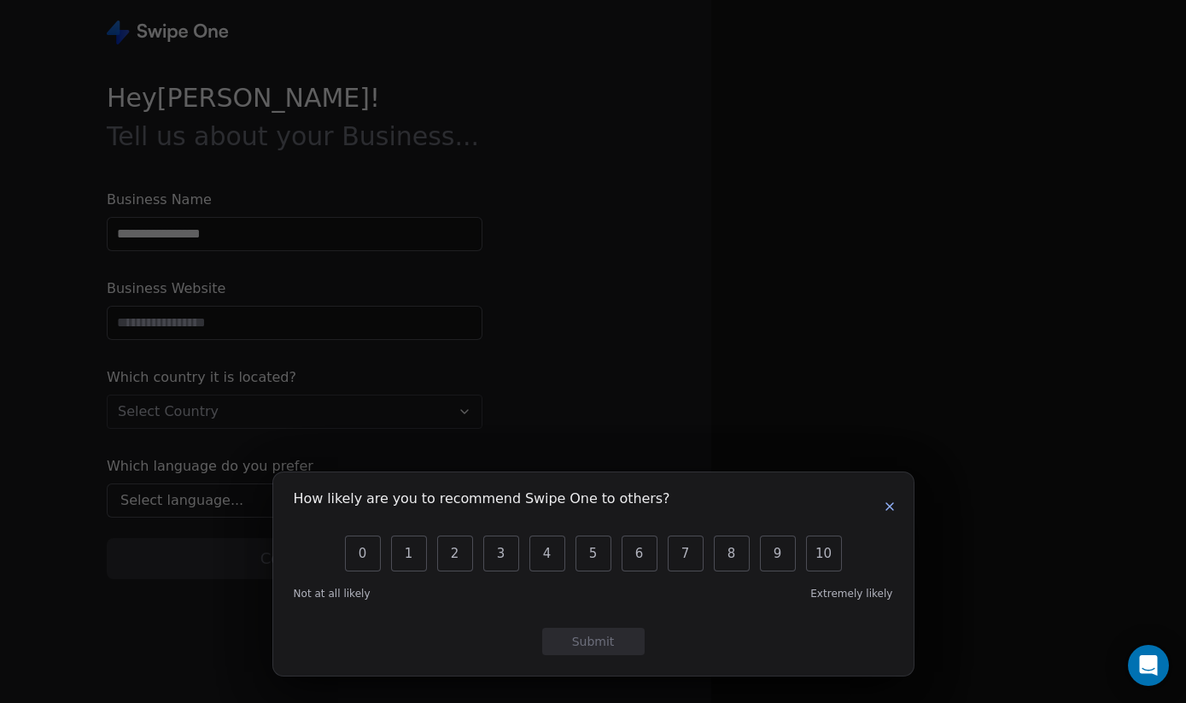
click at [891, 507] on icon "button" at bounding box center [889, 506] width 7 height 7
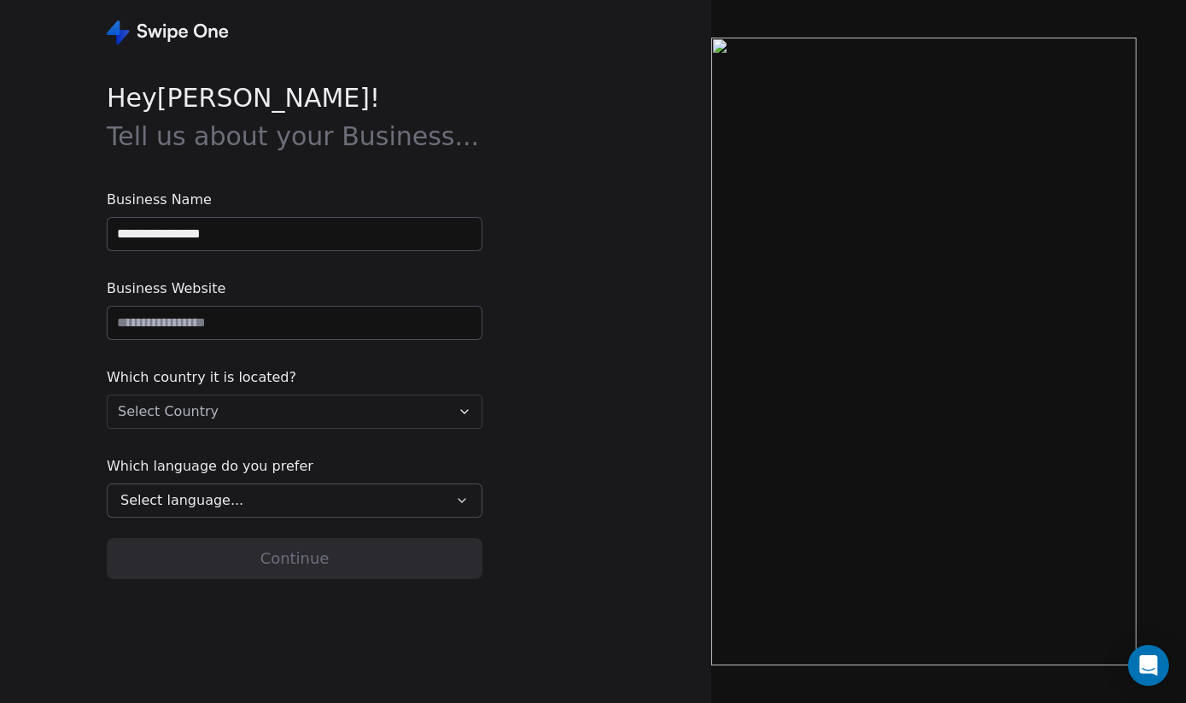
click at [227, 237] on input "**********" at bounding box center [295, 234] width 374 height 32
click at [231, 226] on input "**********" at bounding box center [295, 234] width 374 height 32
type input "**********"
click at [219, 334] on input "url" at bounding box center [295, 323] width 374 height 32
click at [211, 423] on html "**********" at bounding box center [593, 351] width 1186 height 703
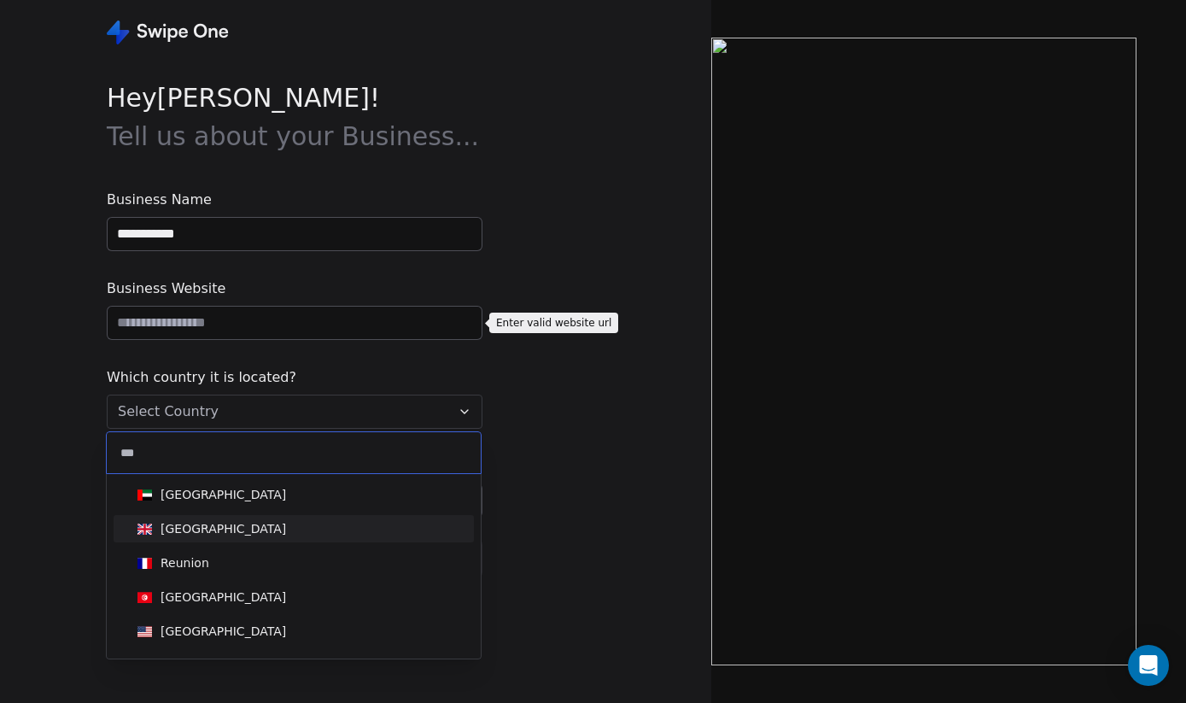
type input "***"
click at [237, 535] on div "[GEOGRAPHIC_DATA]" at bounding box center [224, 528] width 126 height 17
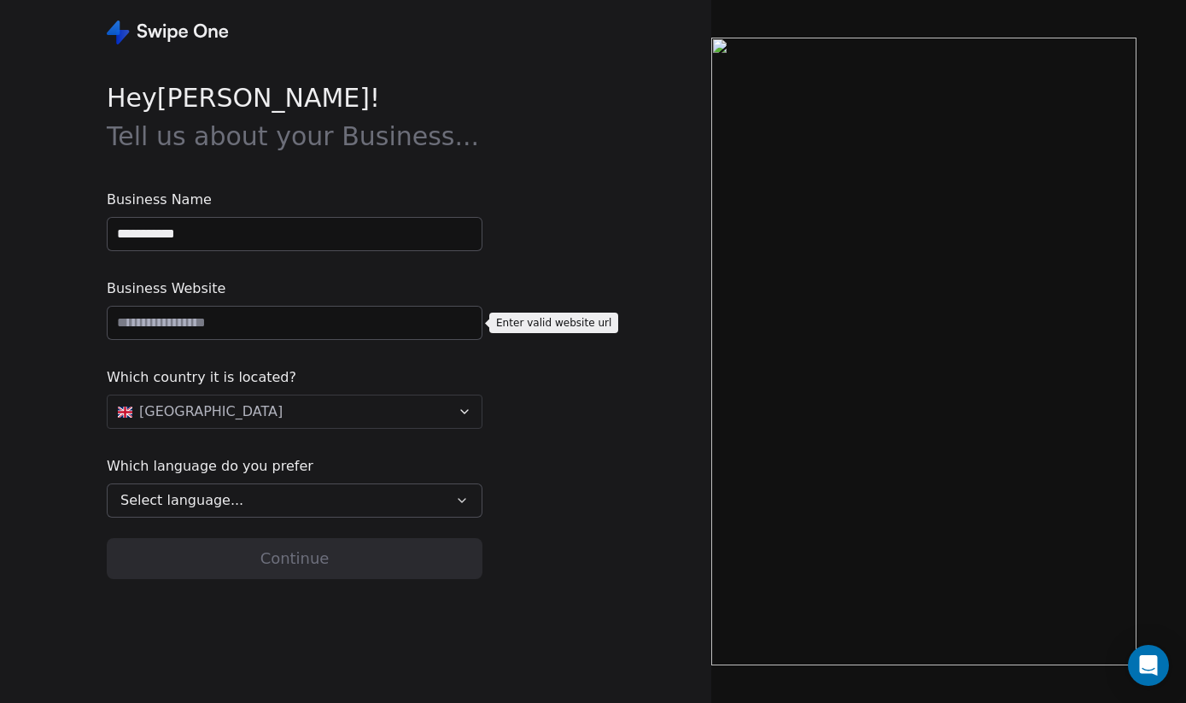
click at [219, 499] on span "Select language..." at bounding box center [181, 500] width 123 height 20
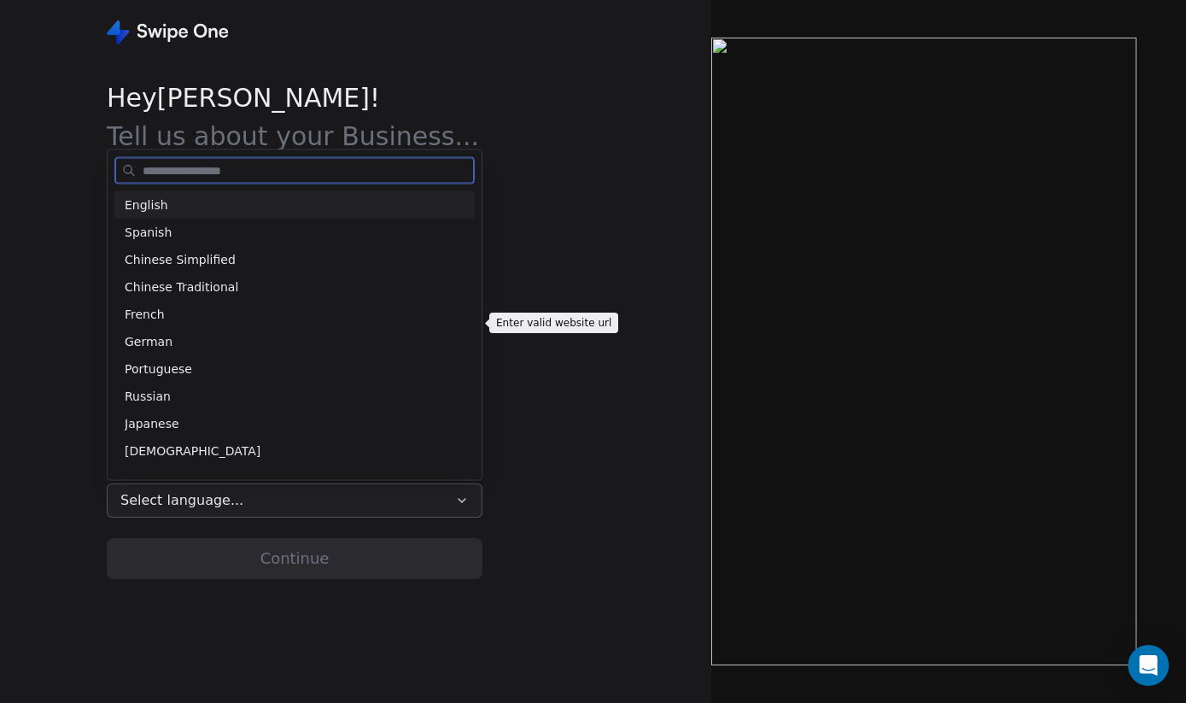
click at [194, 202] on div "English" at bounding box center [295, 205] width 340 height 18
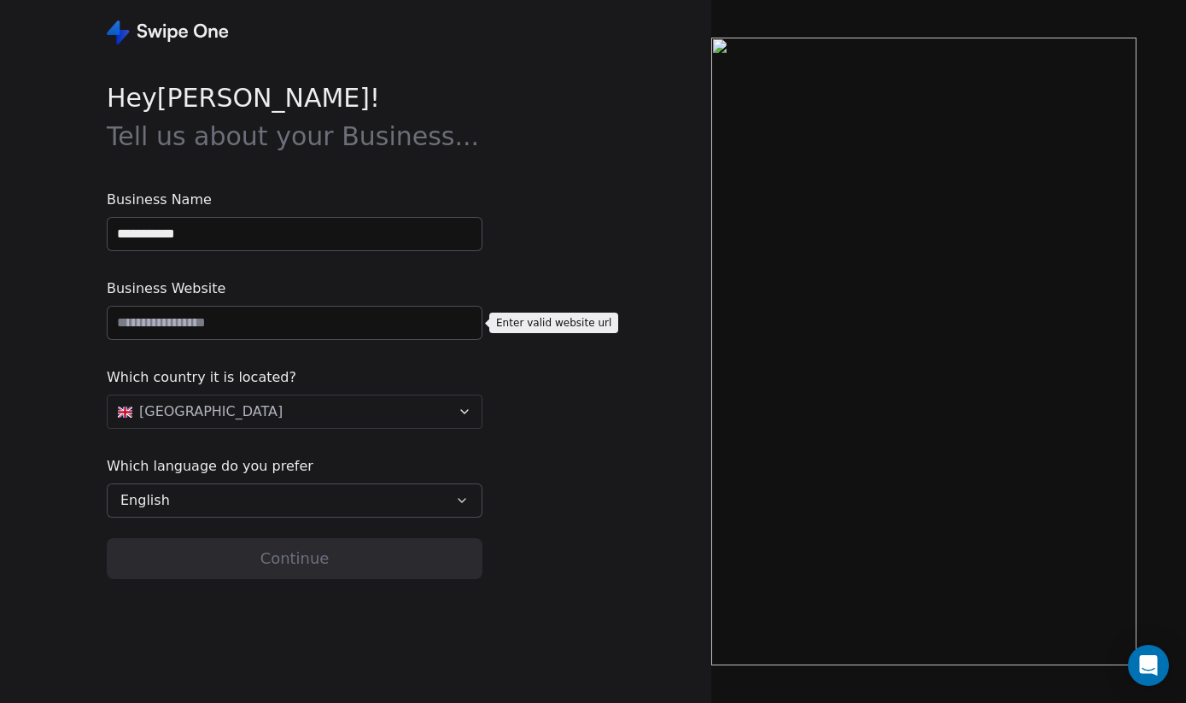
click at [559, 524] on div "**********" at bounding box center [355, 351] width 711 height 703
click at [199, 322] on input "url" at bounding box center [295, 323] width 374 height 32
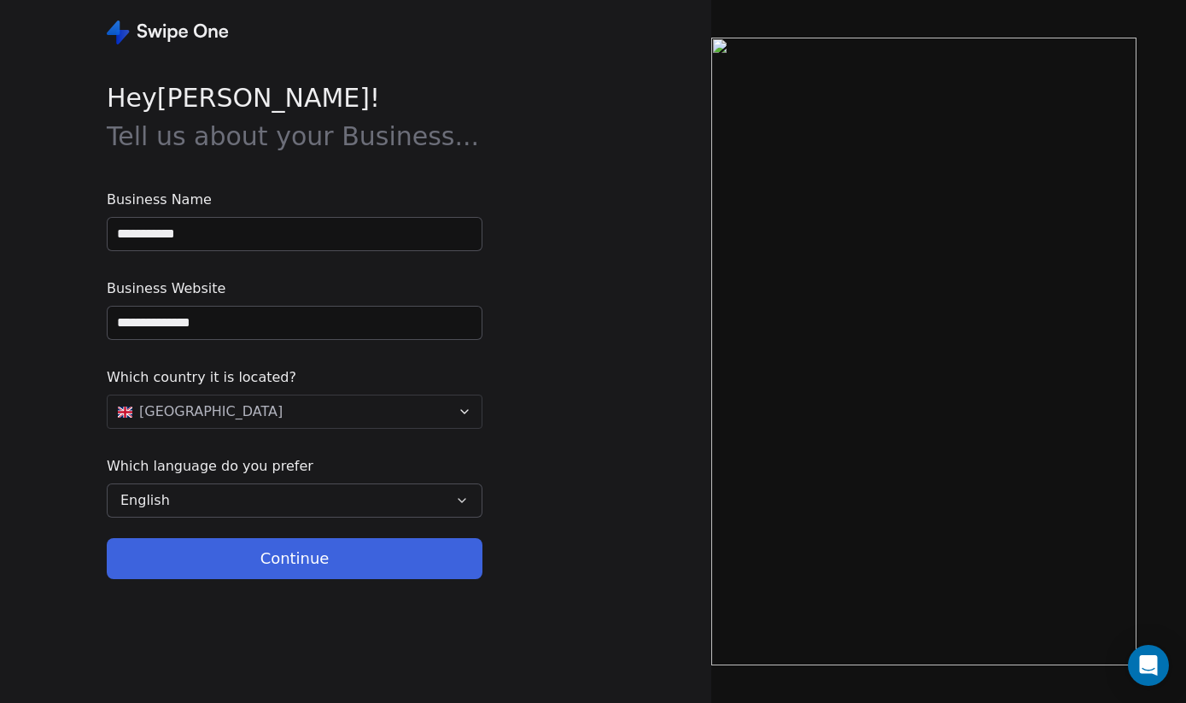
type input "**********"
click at [285, 563] on button "Continue" at bounding box center [295, 558] width 376 height 41
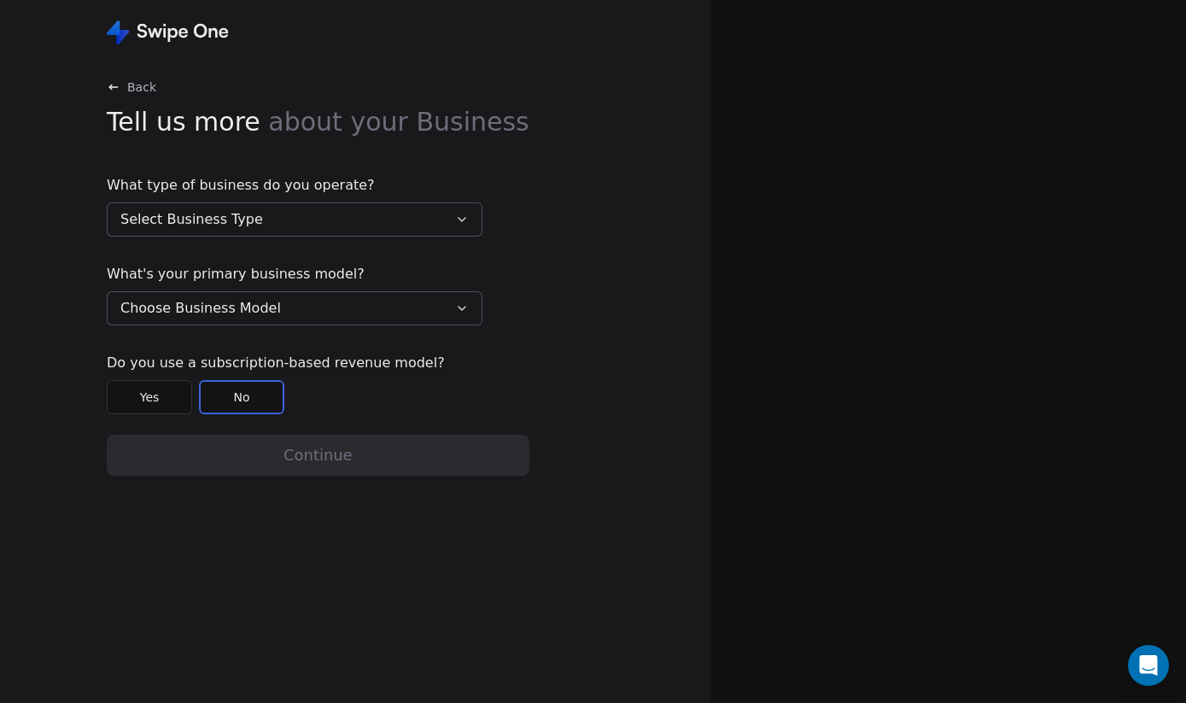
click at [224, 213] on span "Select Business Type" at bounding box center [191, 219] width 143 height 20
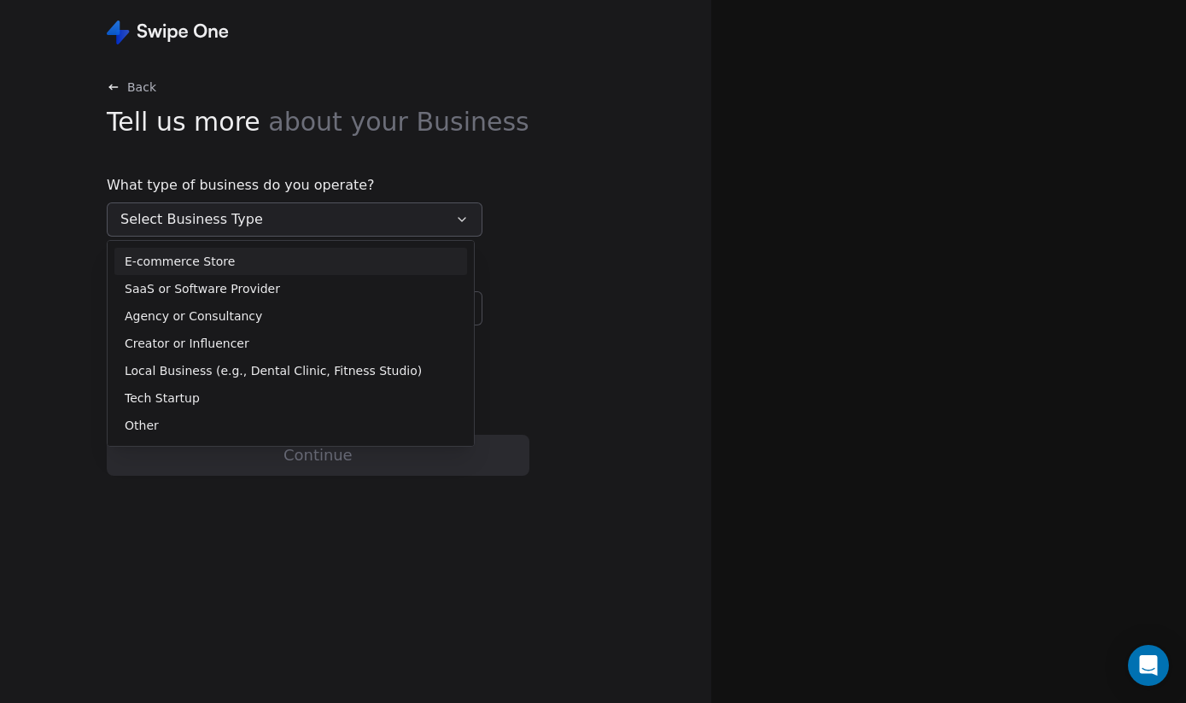
click at [196, 262] on span "E-commerce Store" at bounding box center [180, 262] width 110 height 18
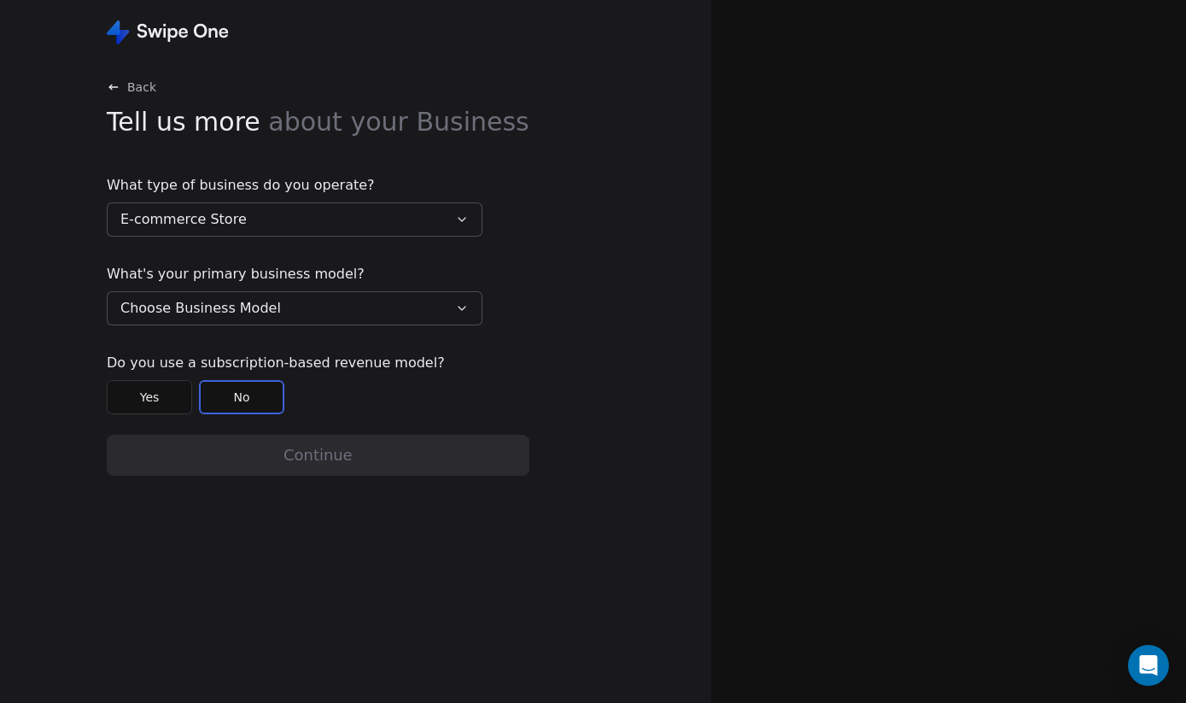
click at [219, 310] on span "Choose Business Model" at bounding box center [200, 308] width 161 height 20
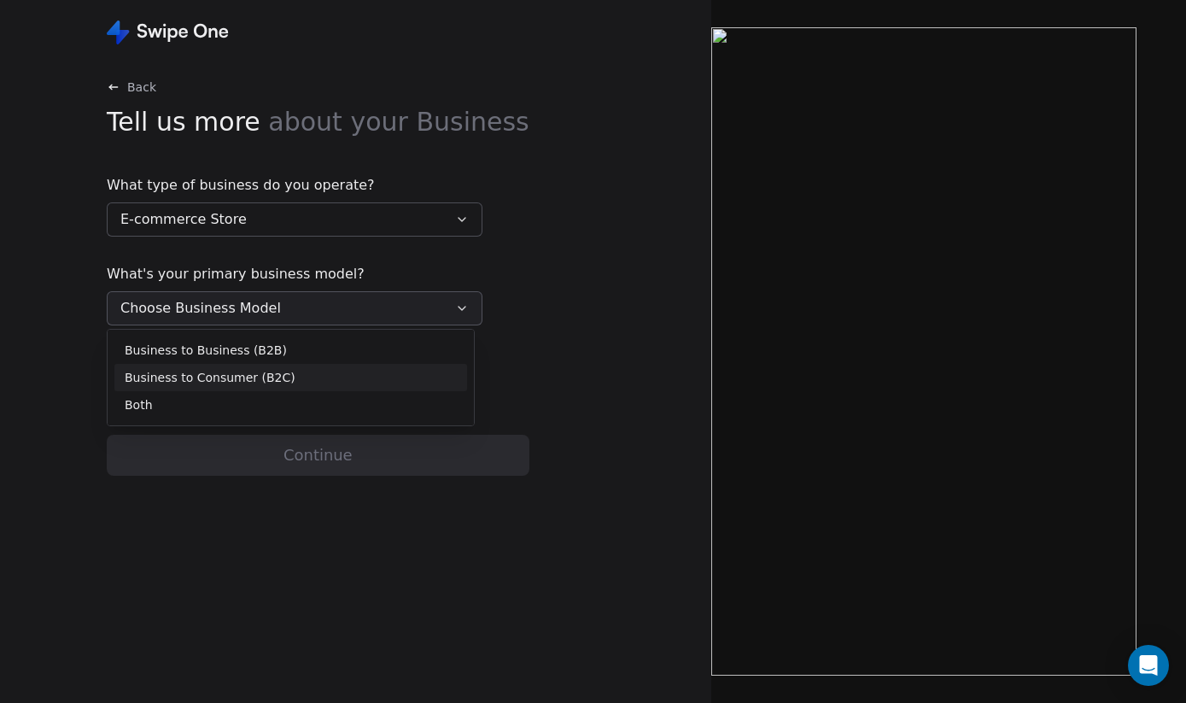
click at [220, 377] on span "Business to Consumer (B2C)" at bounding box center [210, 378] width 171 height 18
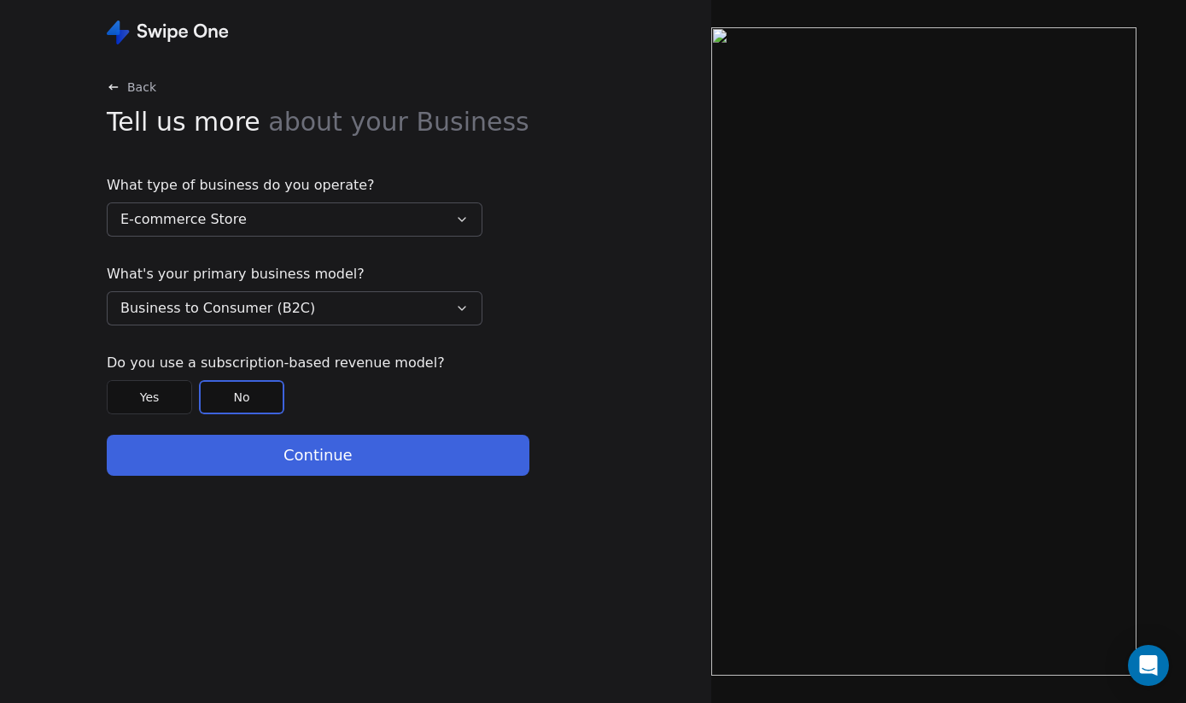
click at [237, 400] on button "No" at bounding box center [241, 397] width 85 height 34
click at [287, 450] on button "Continue" at bounding box center [318, 455] width 423 height 41
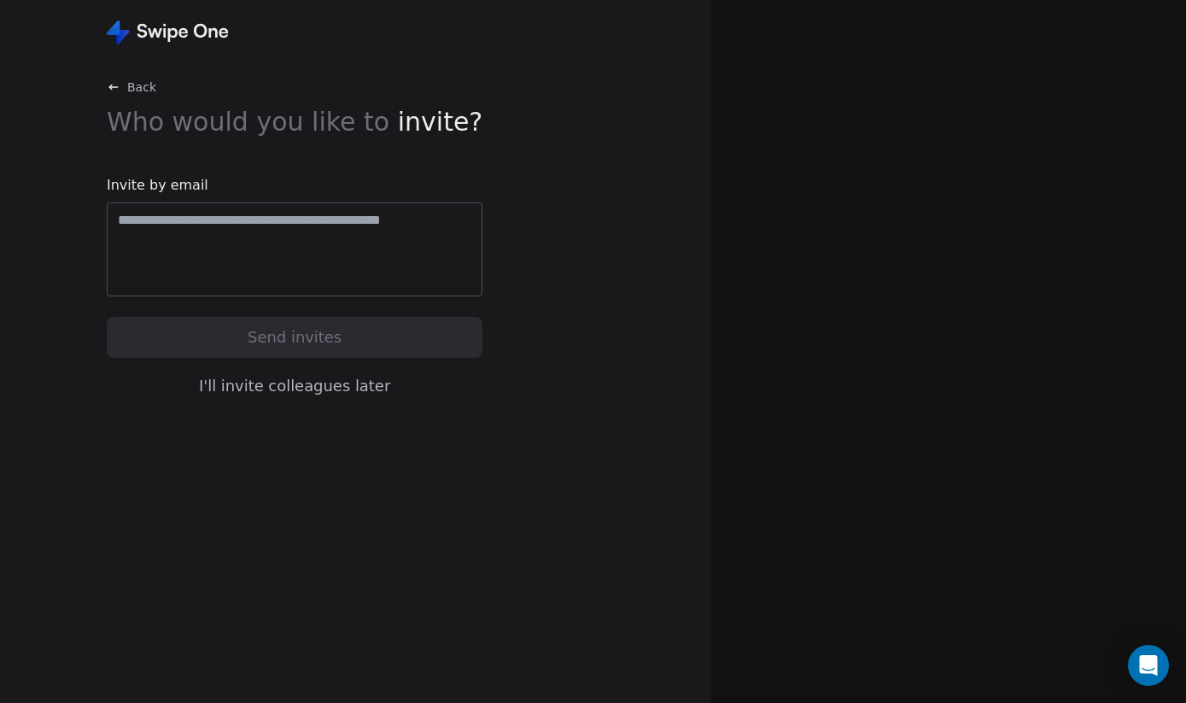
click at [295, 392] on button "I'll invite colleagues later" at bounding box center [295, 386] width 376 height 36
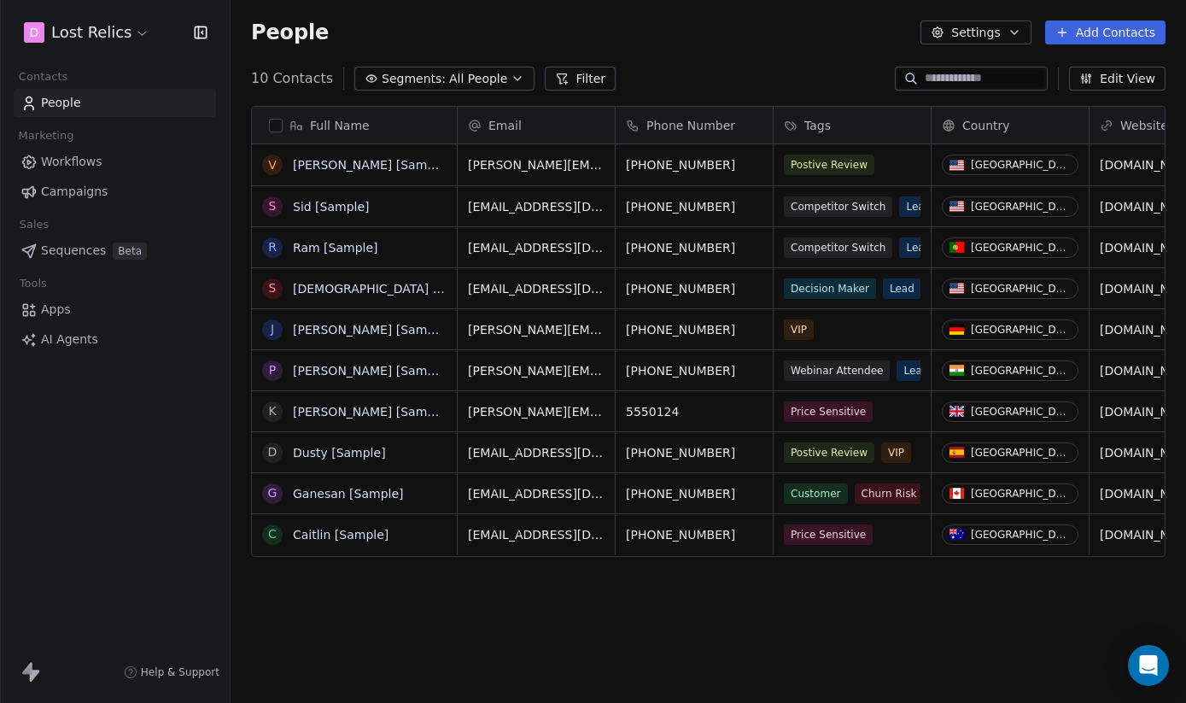
scroll to position [618, 956]
click at [199, 26] on icon "button" at bounding box center [199, 31] width 0 height 11
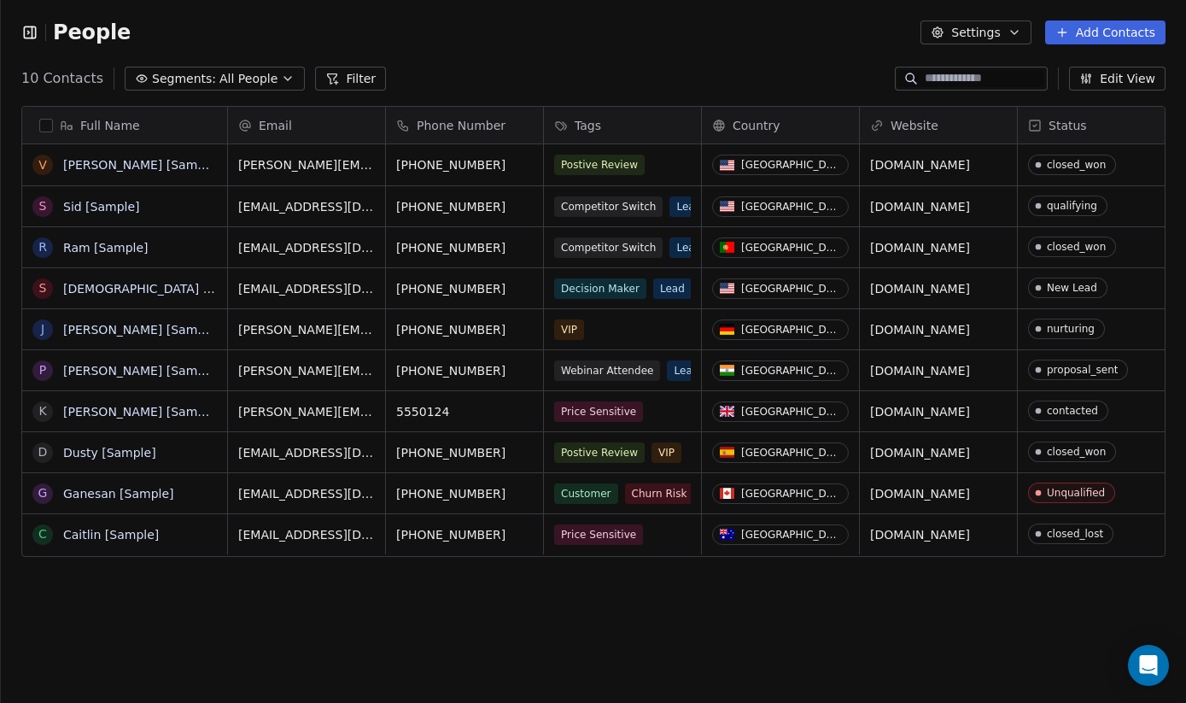
scroll to position [1, 1]
click at [33, 30] on icon "button" at bounding box center [29, 32] width 17 height 17
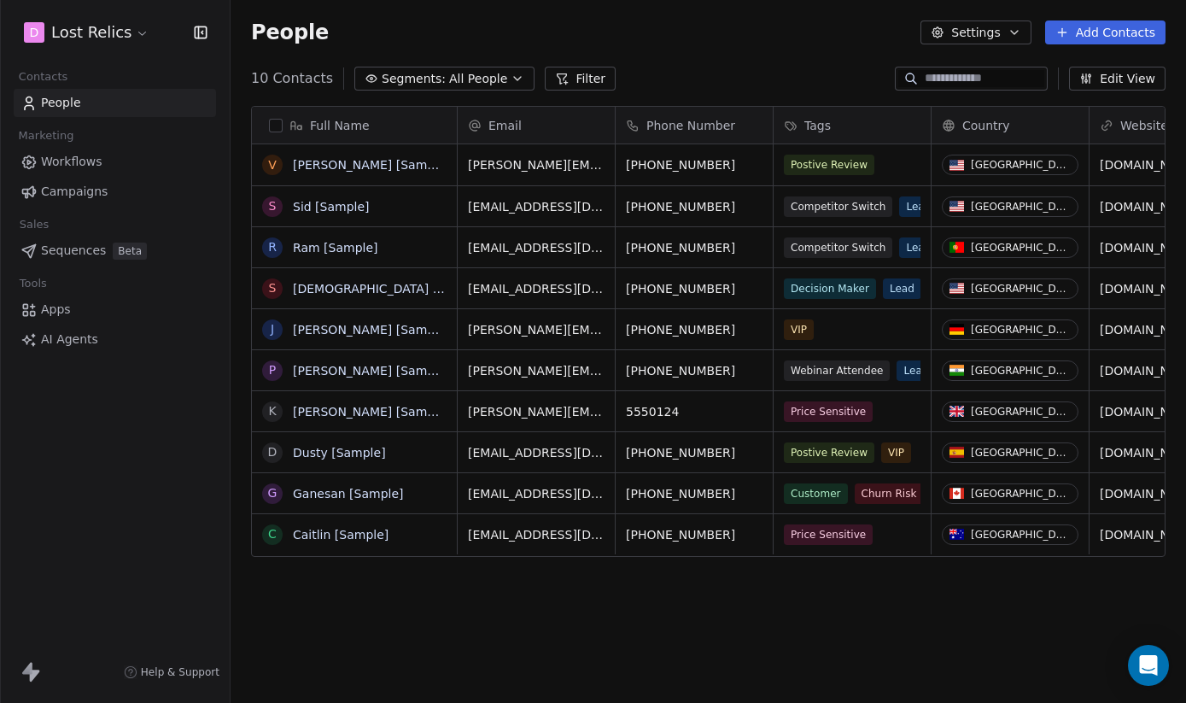
click at [61, 341] on span "AI Agents" at bounding box center [69, 339] width 57 height 18
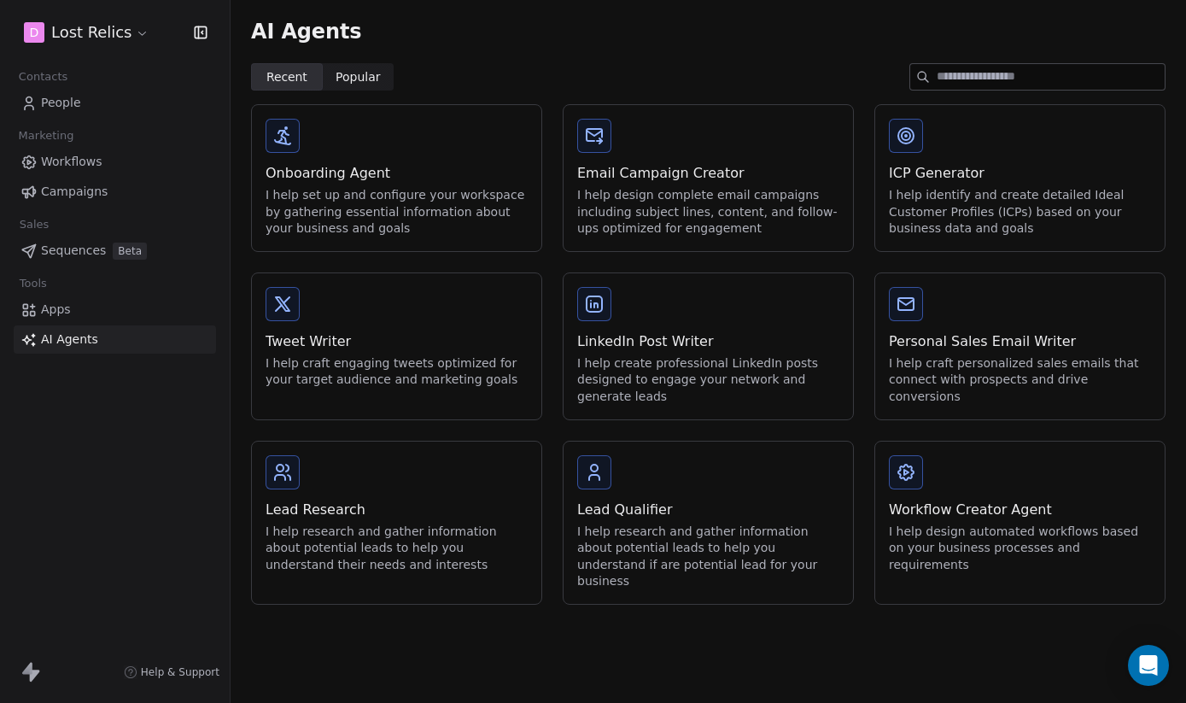
click at [61, 315] on span "Apps" at bounding box center [56, 310] width 30 height 18
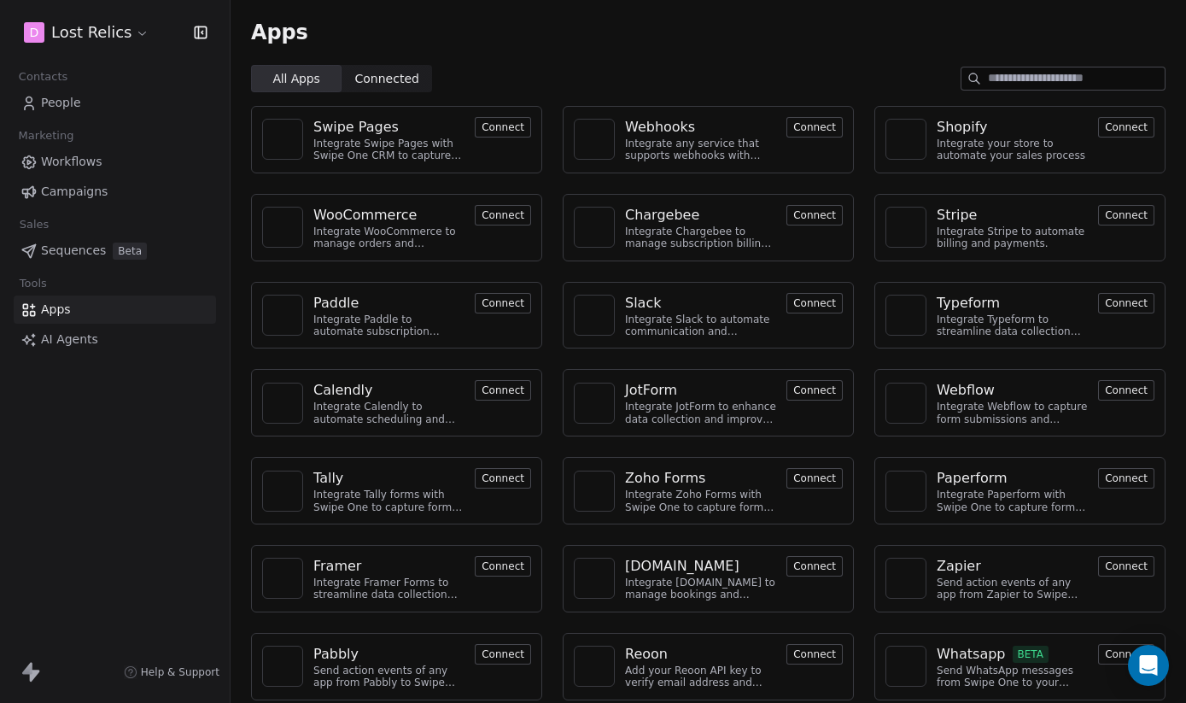
click at [27, 677] on icon at bounding box center [30, 672] width 20 height 20
click at [75, 99] on span "People" at bounding box center [61, 103] width 40 height 18
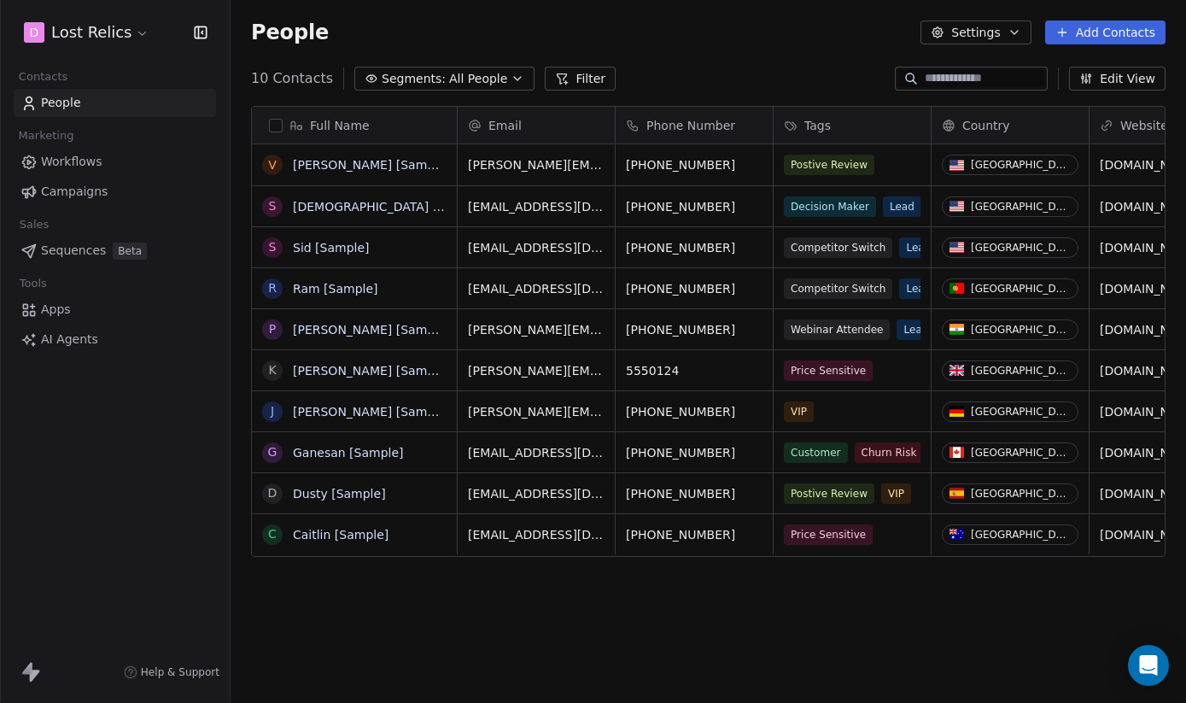
scroll to position [618, 956]
click at [72, 132] on span "Marketing" at bounding box center [46, 136] width 70 height 26
click at [66, 190] on span "Campaigns" at bounding box center [74, 192] width 67 height 18
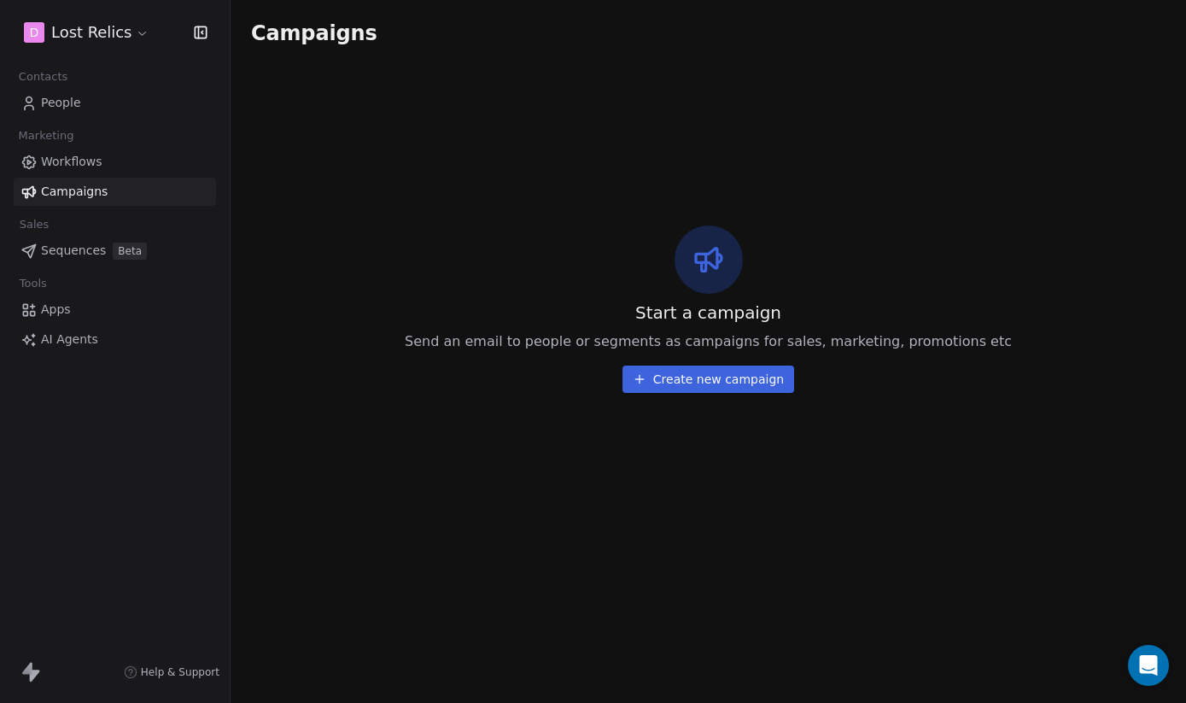
click at [59, 113] on link "People" at bounding box center [115, 103] width 202 height 28
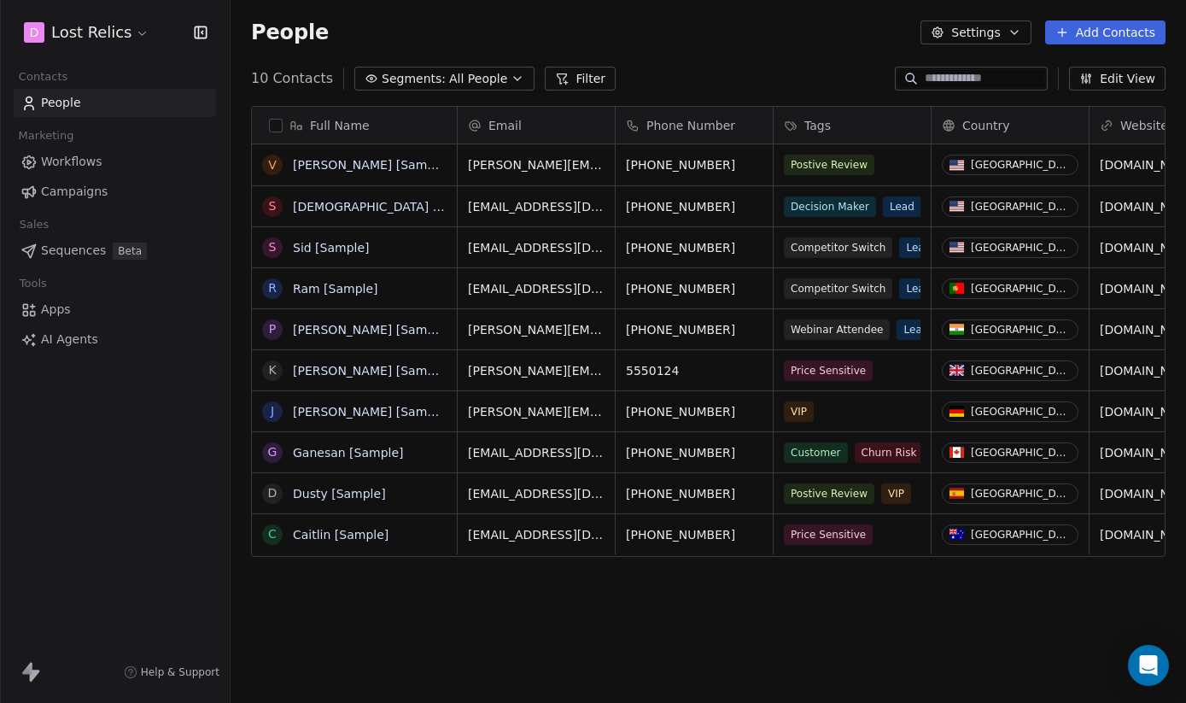
scroll to position [618, 956]
click at [996, 36] on button "Settings" at bounding box center [976, 32] width 110 height 24
click at [850, 38] on html "D Lost Relics Contacts People Marketing Workflows Campaigns Sales Sequences Bet…" at bounding box center [593, 351] width 1186 height 703
click at [31, 681] on icon at bounding box center [35, 675] width 10 height 12
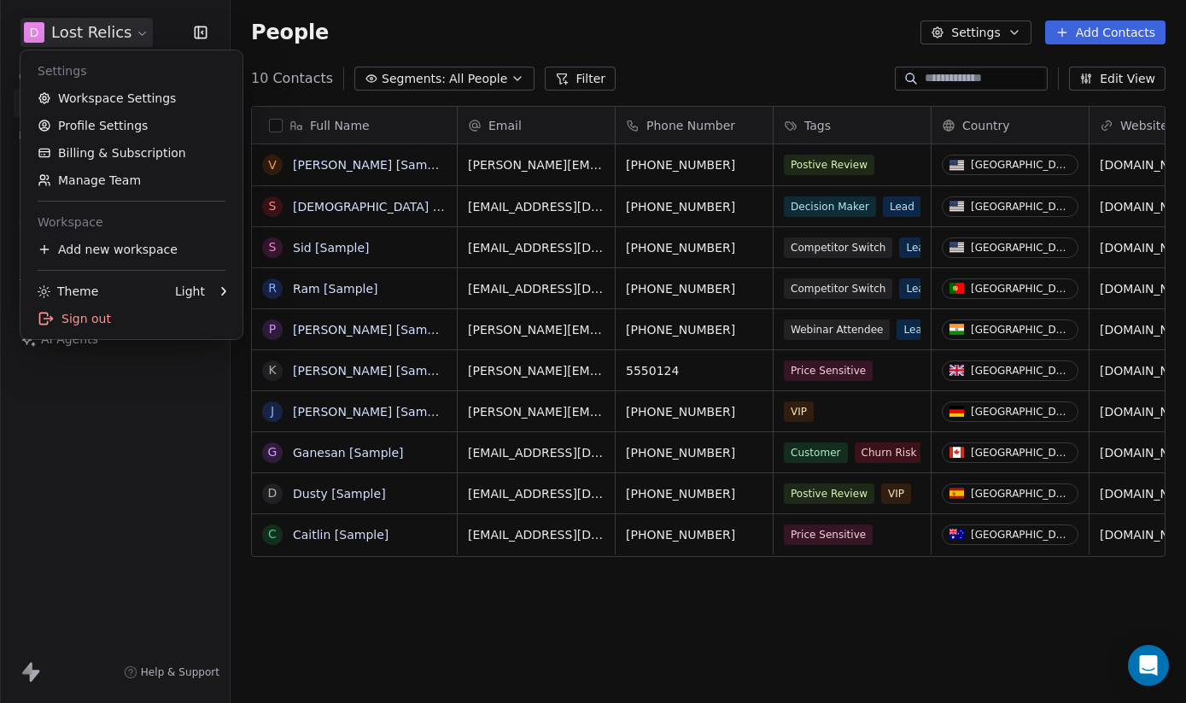
click at [122, 20] on html "D Lost Relics Contacts People Marketing Workflows Campaigns Sales Sequences Bet…" at bounding box center [593, 351] width 1186 height 703
click at [113, 152] on link "Billing & Subscription" at bounding box center [131, 152] width 208 height 27
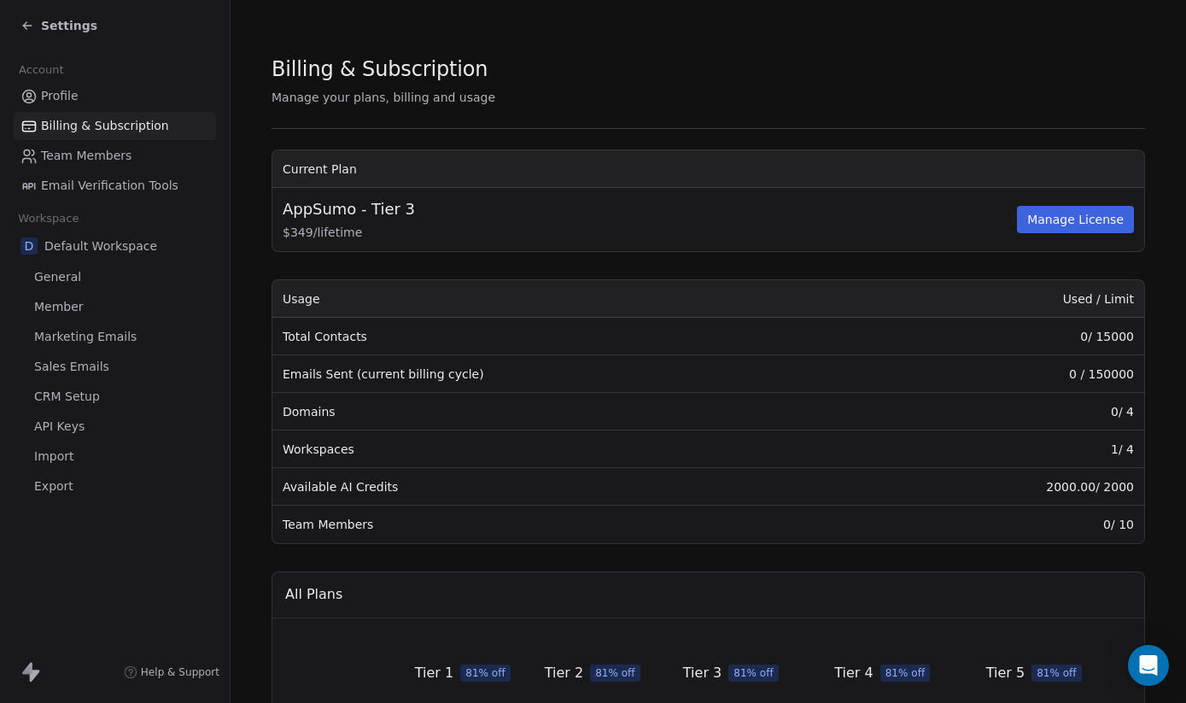
click at [365, 231] on span "$ 349 / lifetime" at bounding box center [648, 232] width 731 height 17
click at [1047, 212] on button "Manage License" at bounding box center [1075, 219] width 117 height 27
click at [72, 300] on span "Member" at bounding box center [59, 307] width 50 height 18
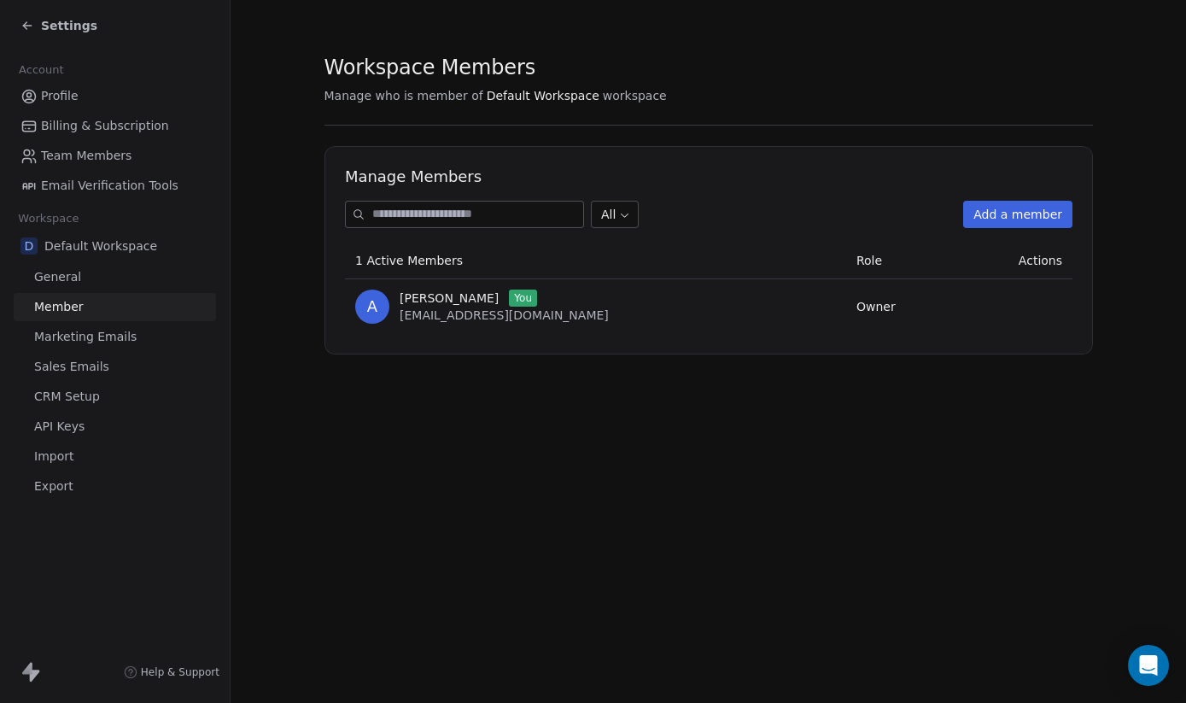
click at [70, 108] on link "Profile" at bounding box center [115, 96] width 202 height 28
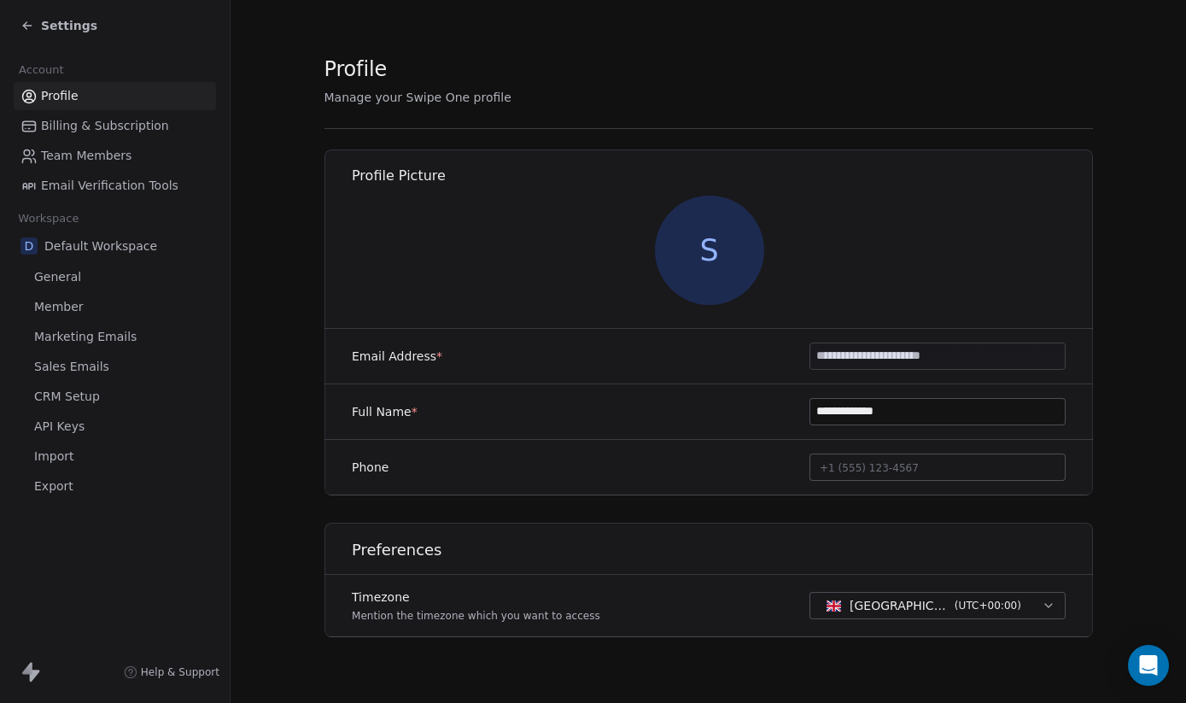
click at [47, 20] on span "Settings" at bounding box center [69, 25] width 56 height 17
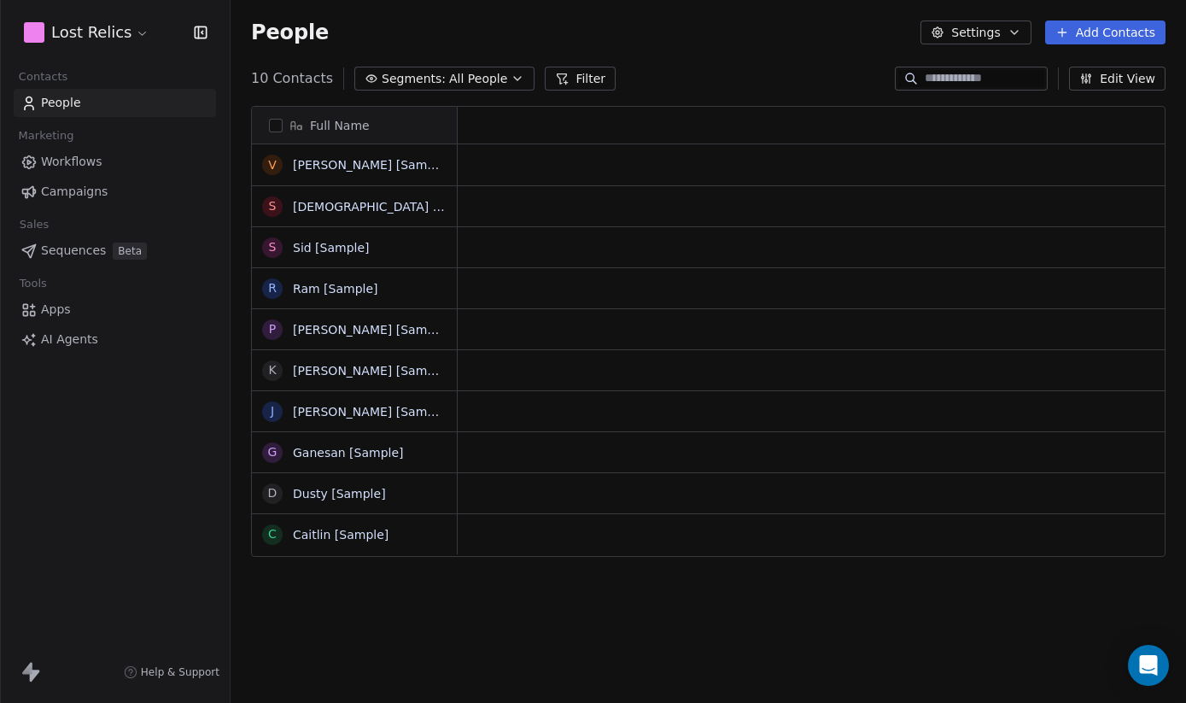
scroll to position [618, 956]
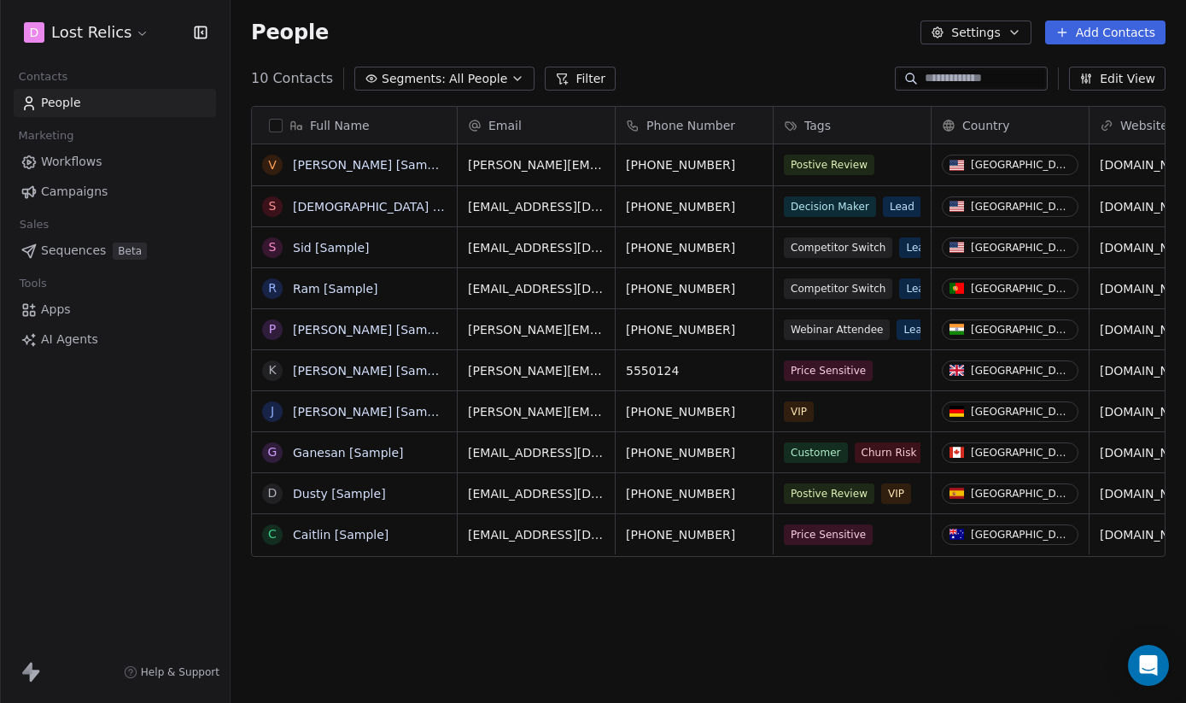
click at [49, 171] on link "Workflows" at bounding box center [115, 162] width 202 height 28
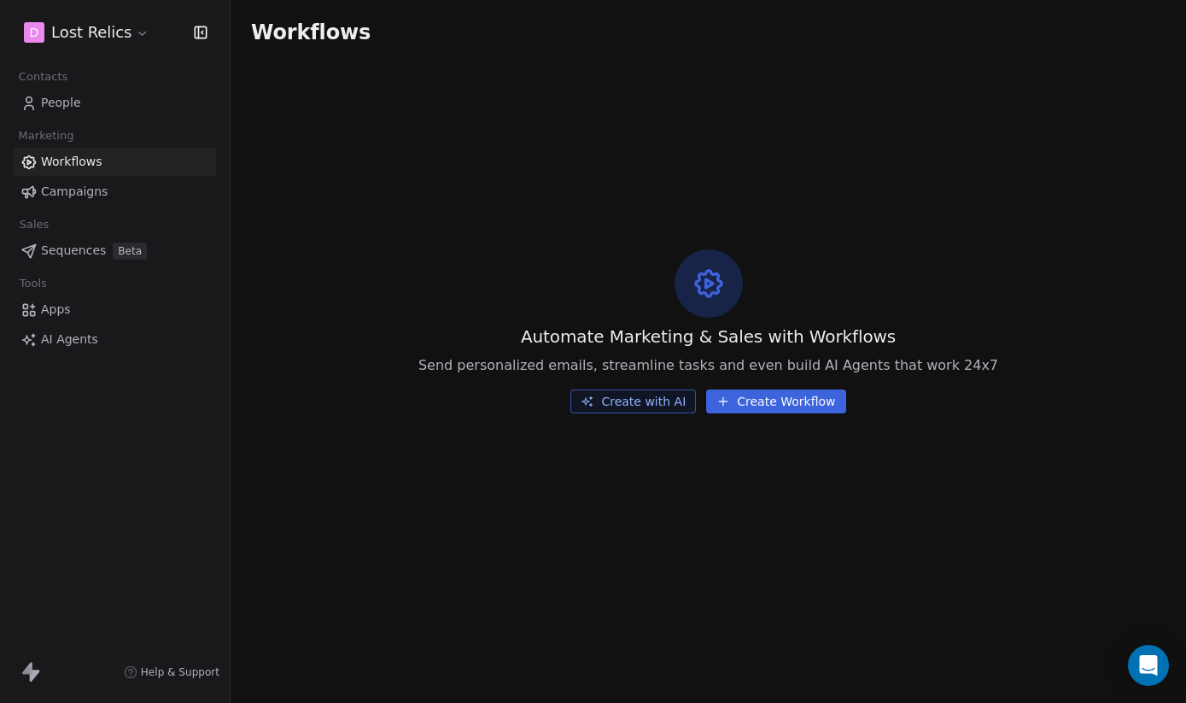
click at [761, 403] on button "Create Workflow" at bounding box center [775, 401] width 139 height 24
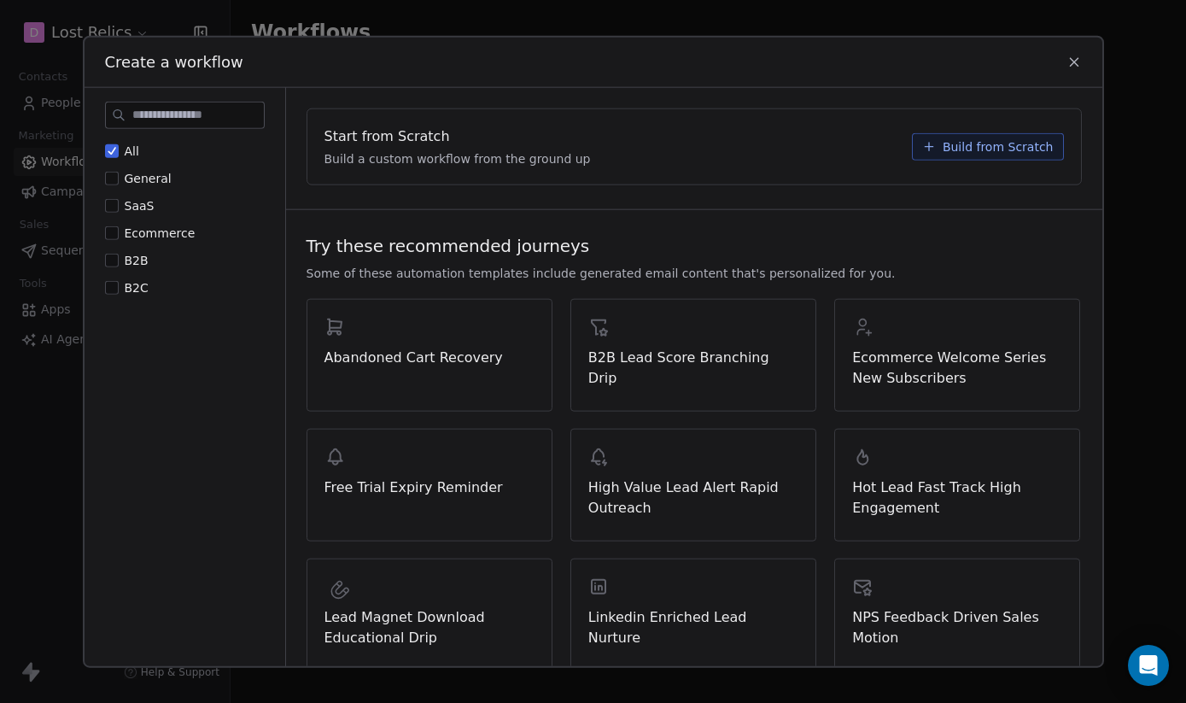
click at [1071, 58] on icon at bounding box center [1074, 62] width 8 height 8
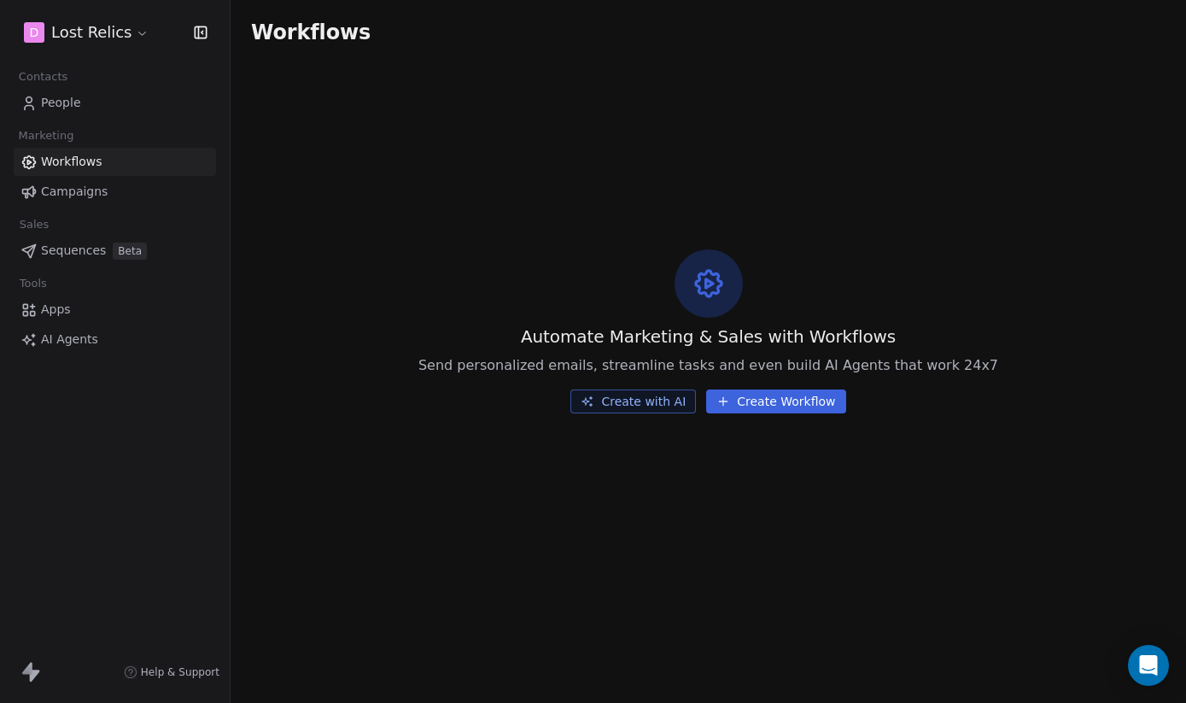
click at [73, 248] on span "Sequences" at bounding box center [73, 251] width 65 height 18
